Goal: Task Accomplishment & Management: Manage account settings

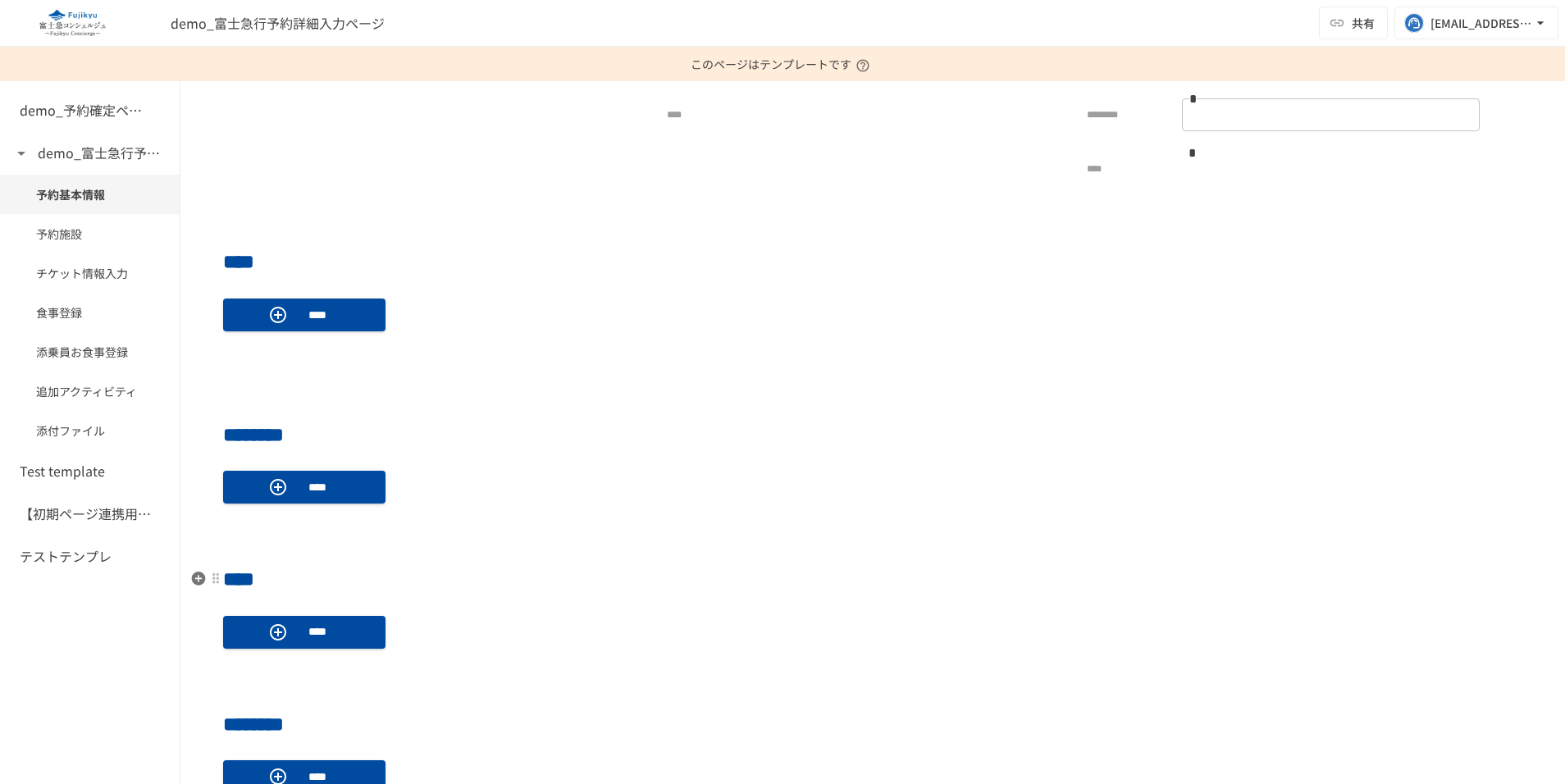
scroll to position [545, 0]
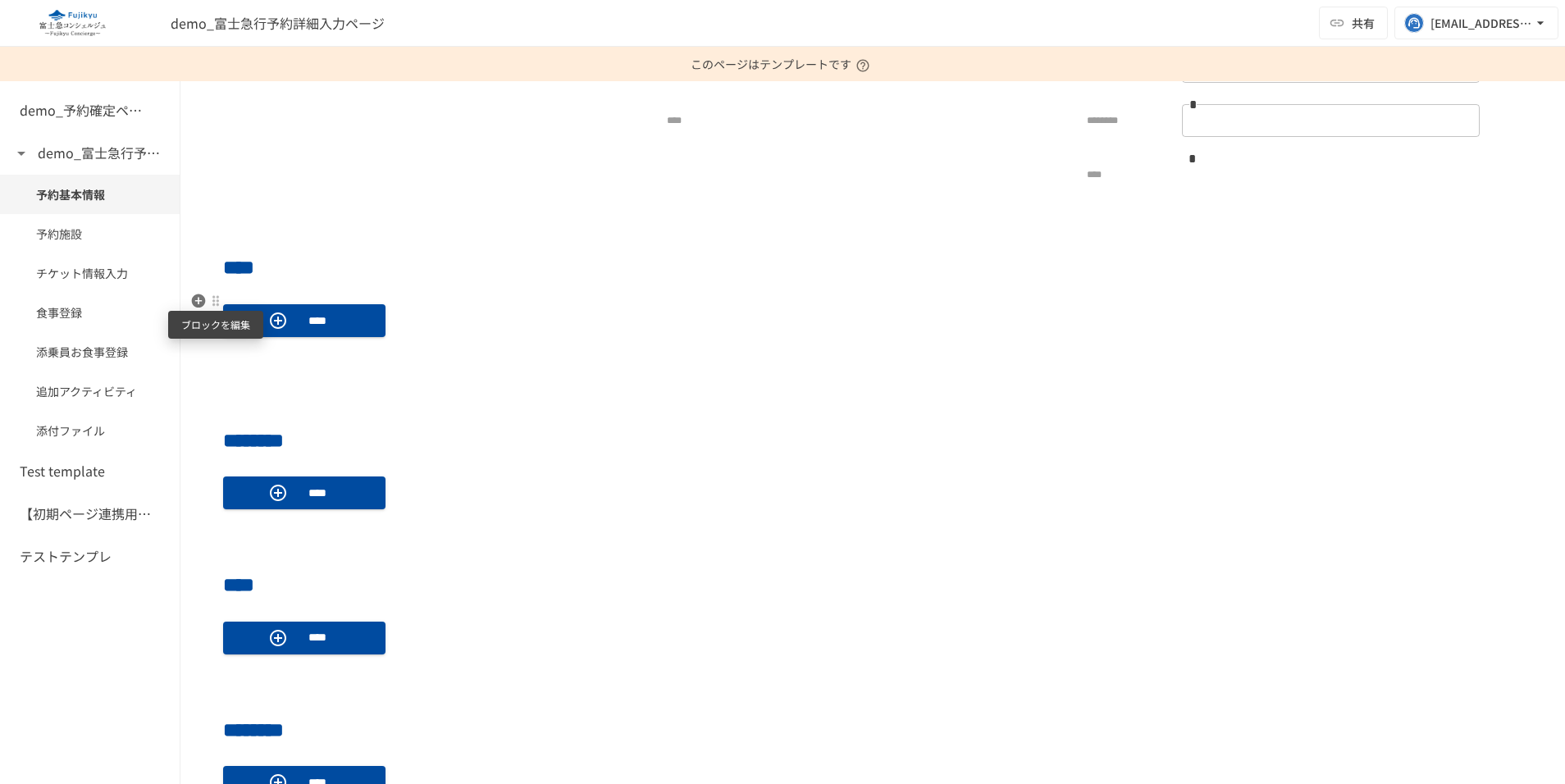
click at [216, 303] on div at bounding box center [215, 300] width 14 height 14
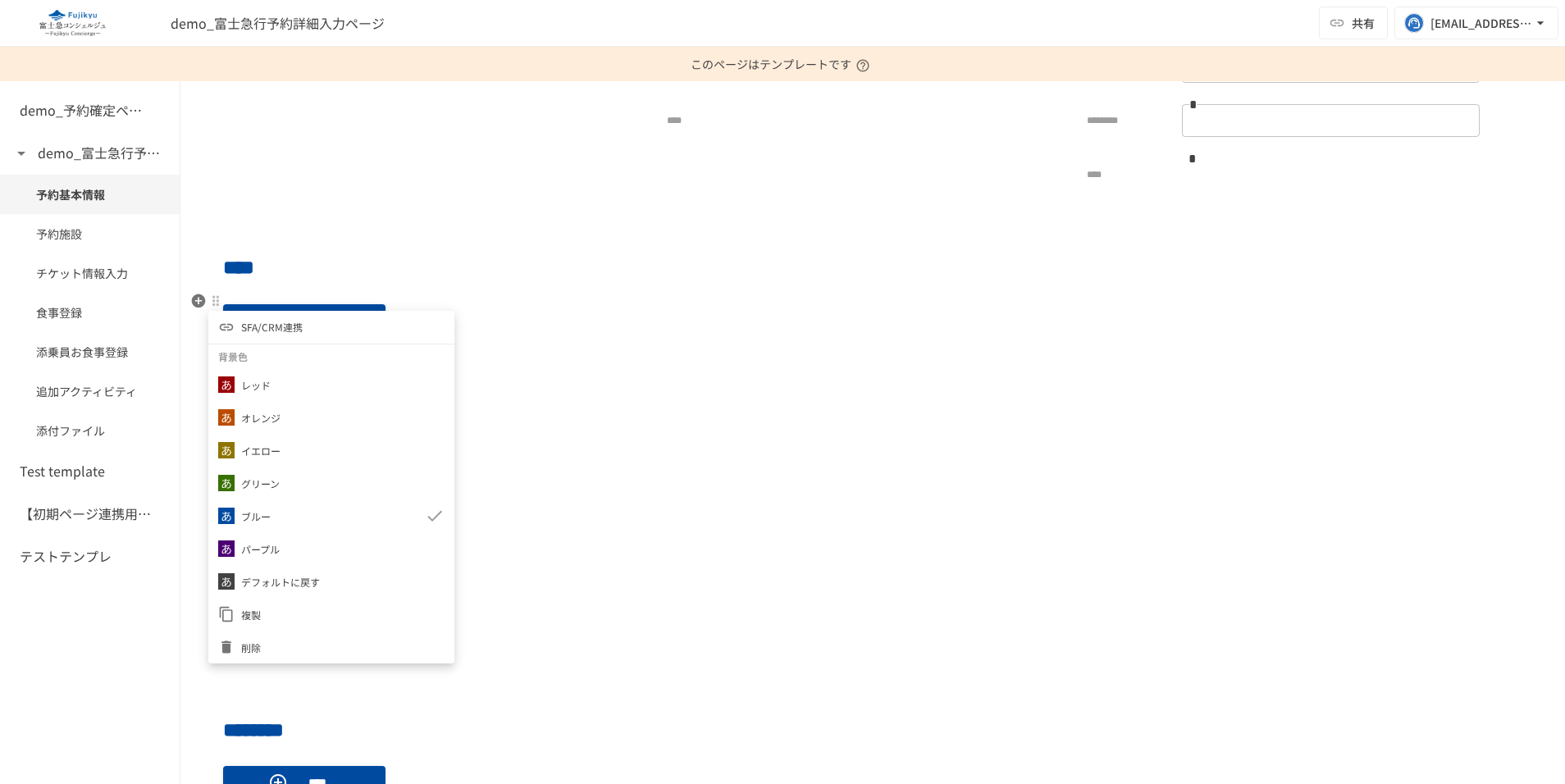
click at [285, 322] on span "SFA/CRM連携" at bounding box center [272, 326] width 62 height 15
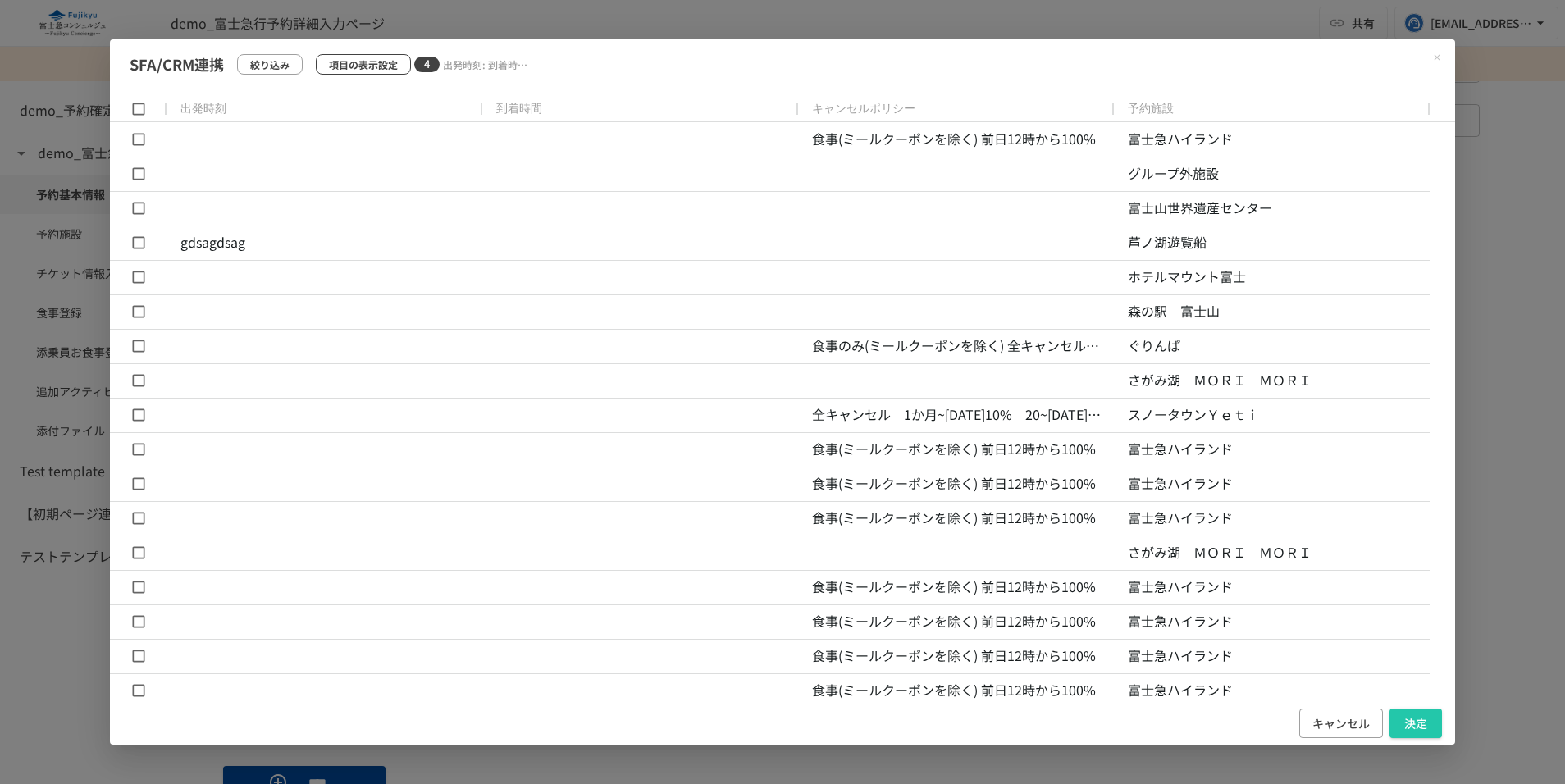
click at [383, 61] on p "項目の表示設定" at bounding box center [364, 64] width 69 height 15
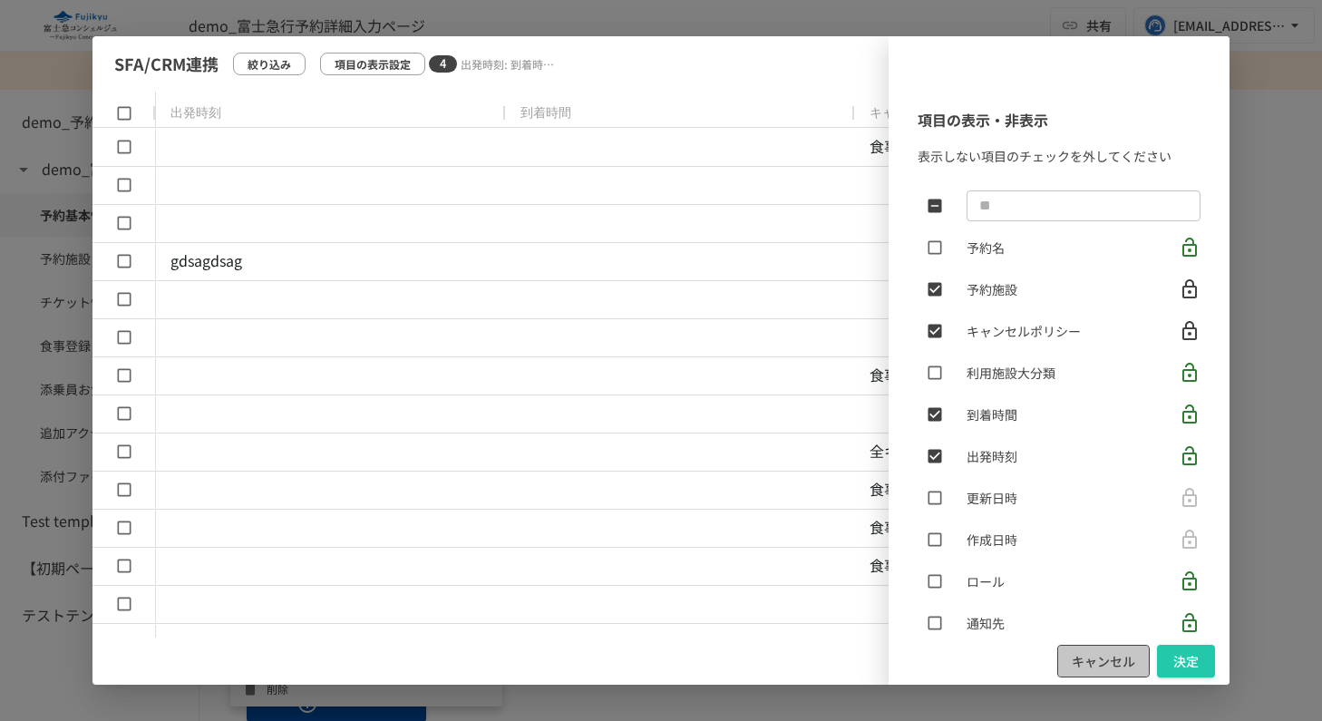
click at [1070, 675] on button "キャンセル" at bounding box center [1103, 662] width 92 height 34
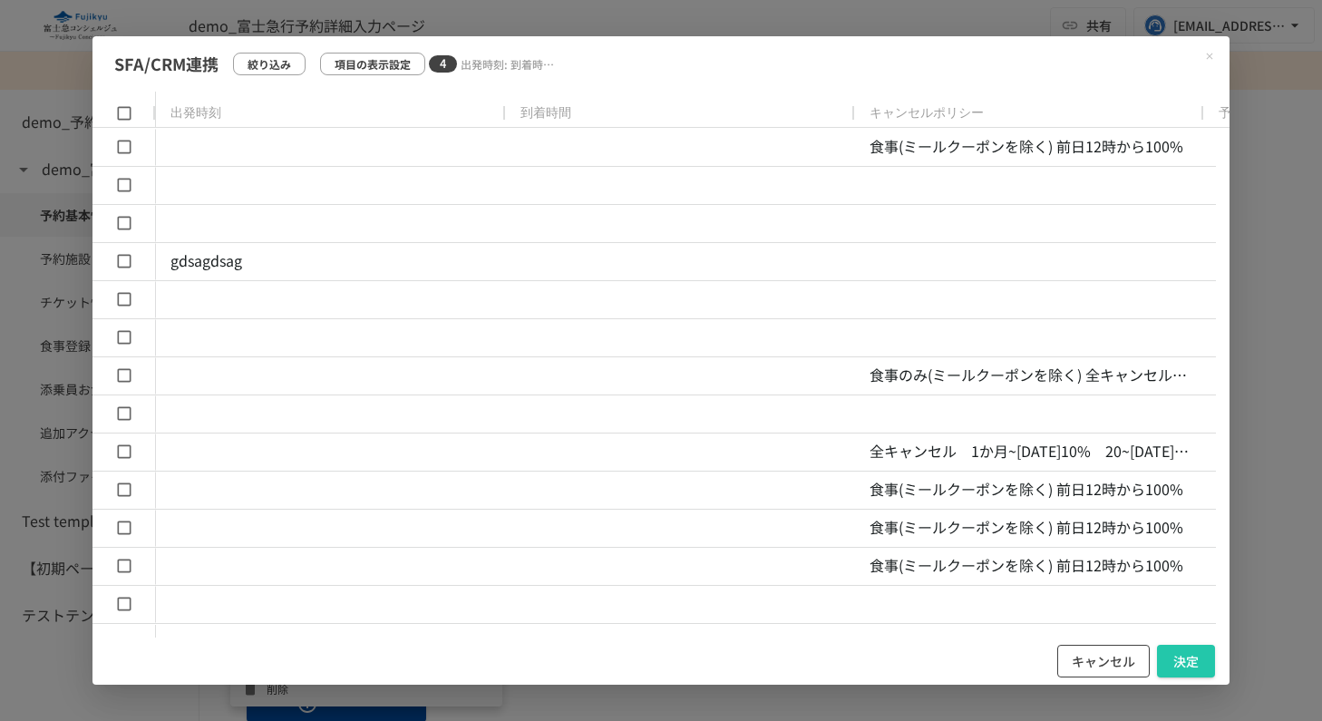
click at [1096, 665] on button "キャンセル" at bounding box center [1103, 662] width 92 height 34
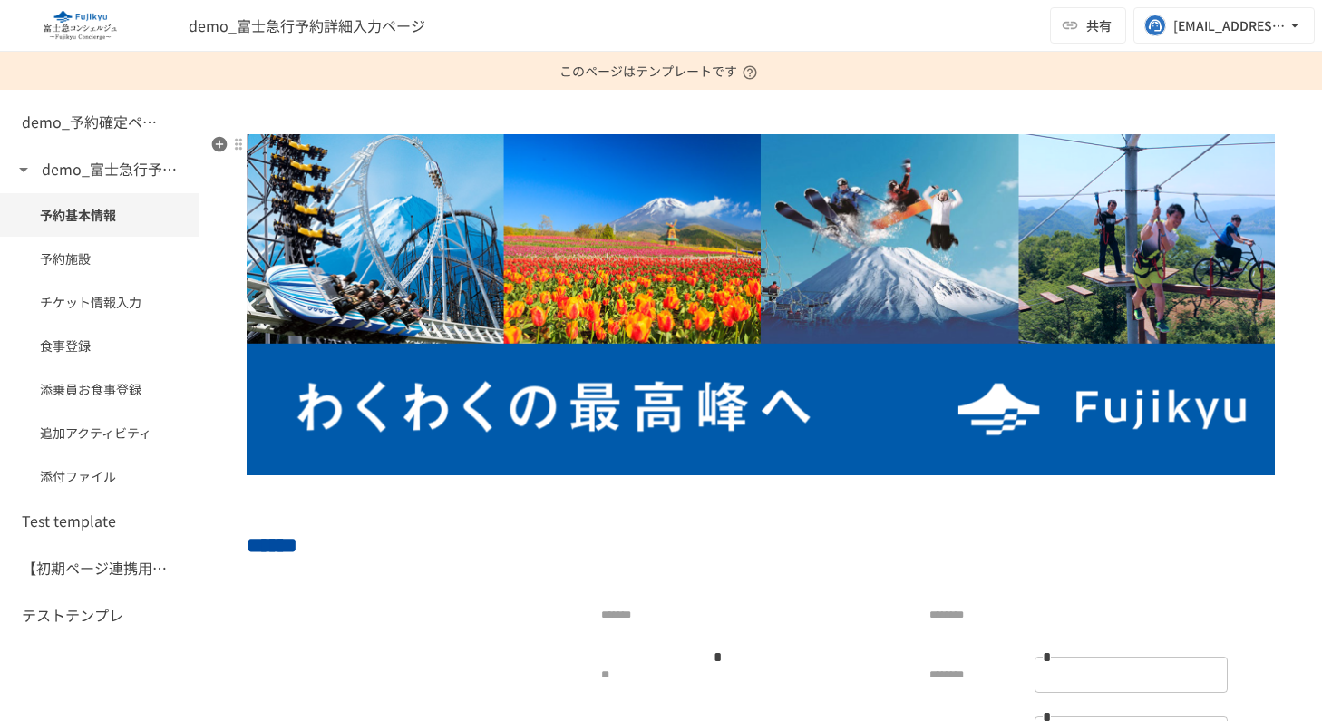
scroll to position [599, 0]
